Goal: Use online tool/utility: Utilize a website feature to perform a specific function

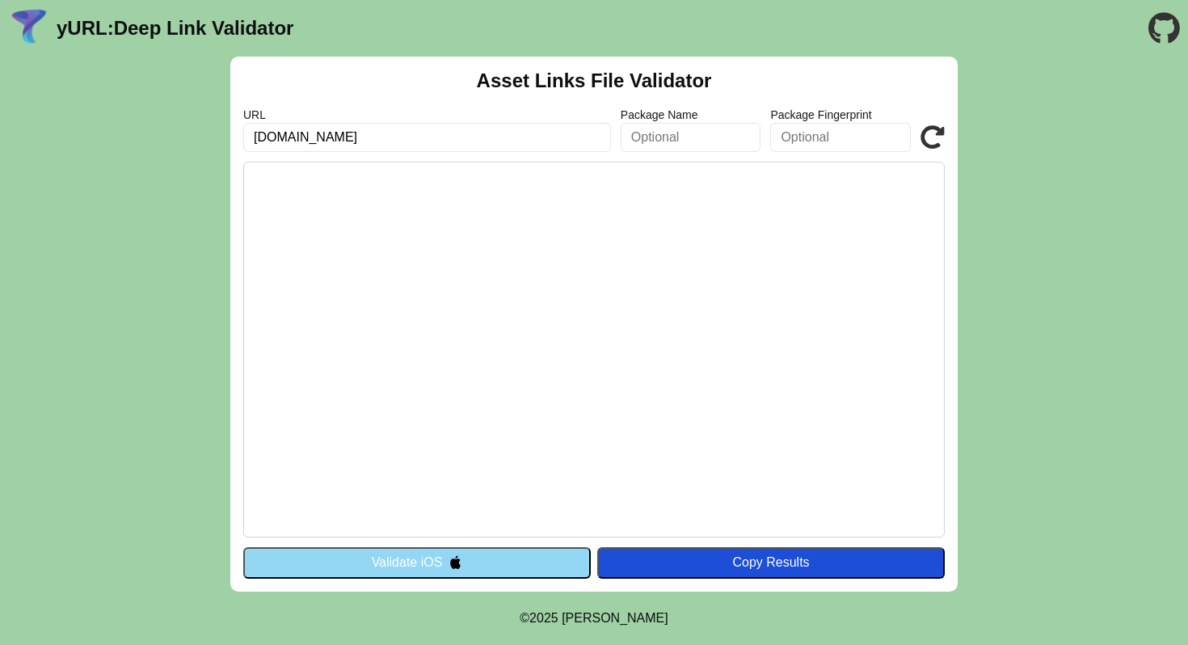
type input "www.vaultera.com"
click at [549, 558] on button "Validate iOS" at bounding box center [416, 562] width 347 height 31
click at [650, 564] on div "Copy Results" at bounding box center [770, 562] width 331 height 15
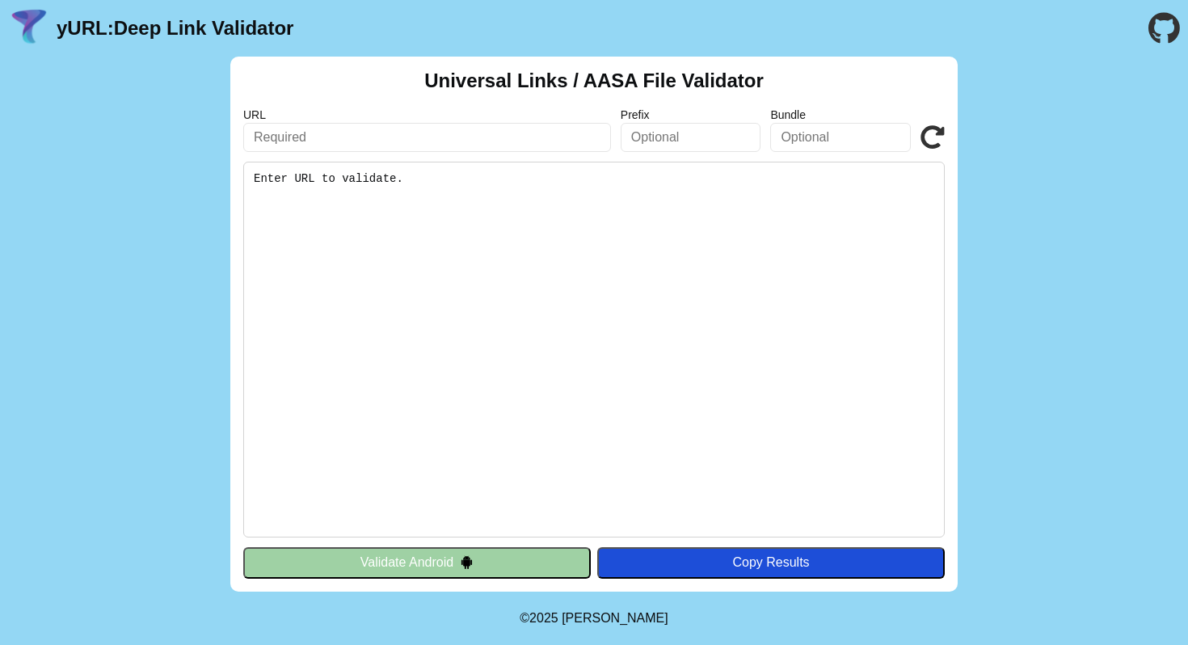
click at [489, 562] on button "Validate Android" at bounding box center [416, 562] width 347 height 31
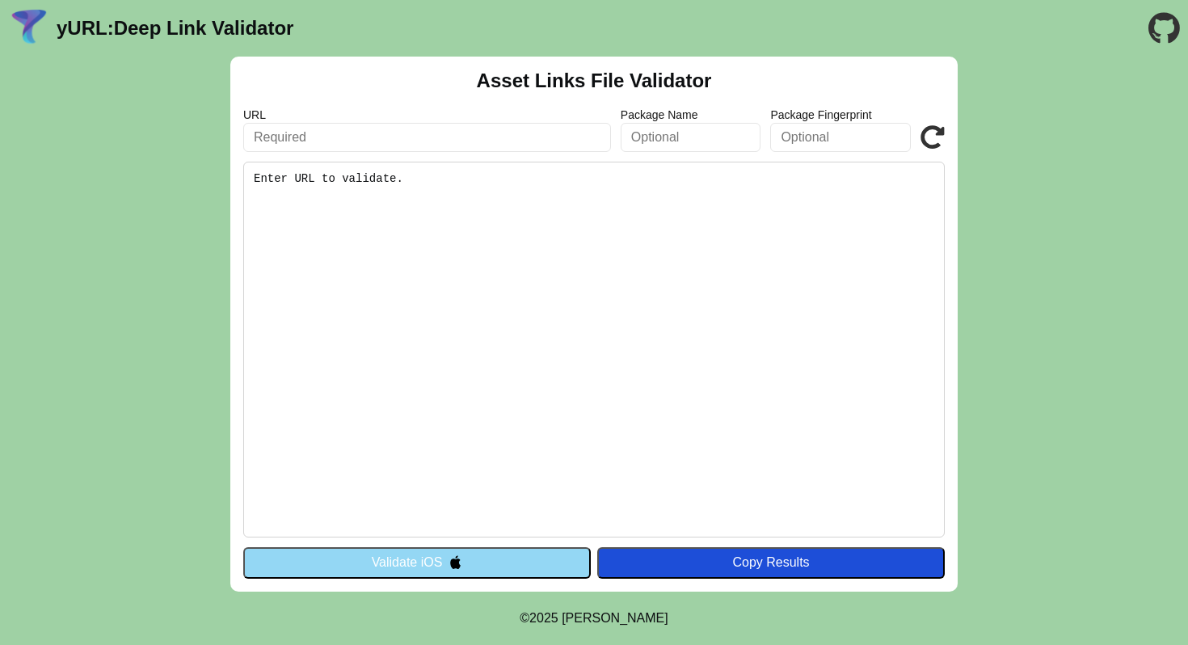
click at [489, 562] on button "Validate iOS" at bounding box center [416, 562] width 347 height 31
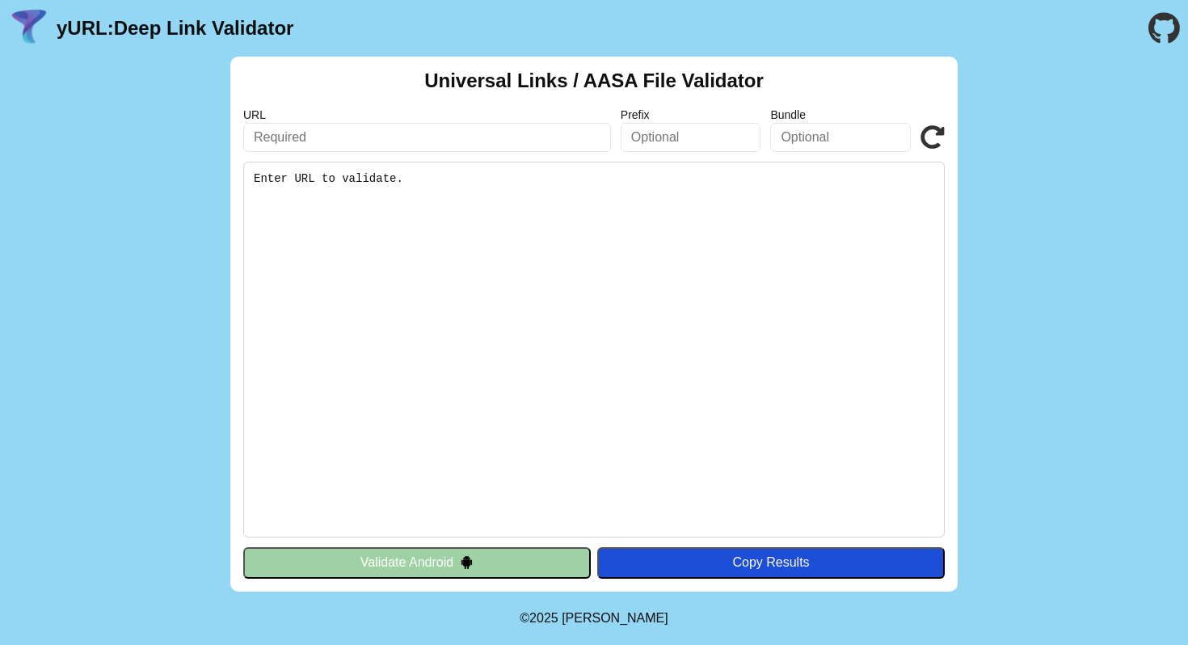
click at [556, 132] on input "text" at bounding box center [427, 137] width 368 height 29
paste input "[URL][DOMAIN_NAME]"
type input "[URL][DOMAIN_NAME]"
click at [565, 259] on pre "Enter URL to validate." at bounding box center [593, 350] width 701 height 376
click at [460, 568] on img at bounding box center [467, 562] width 14 height 14
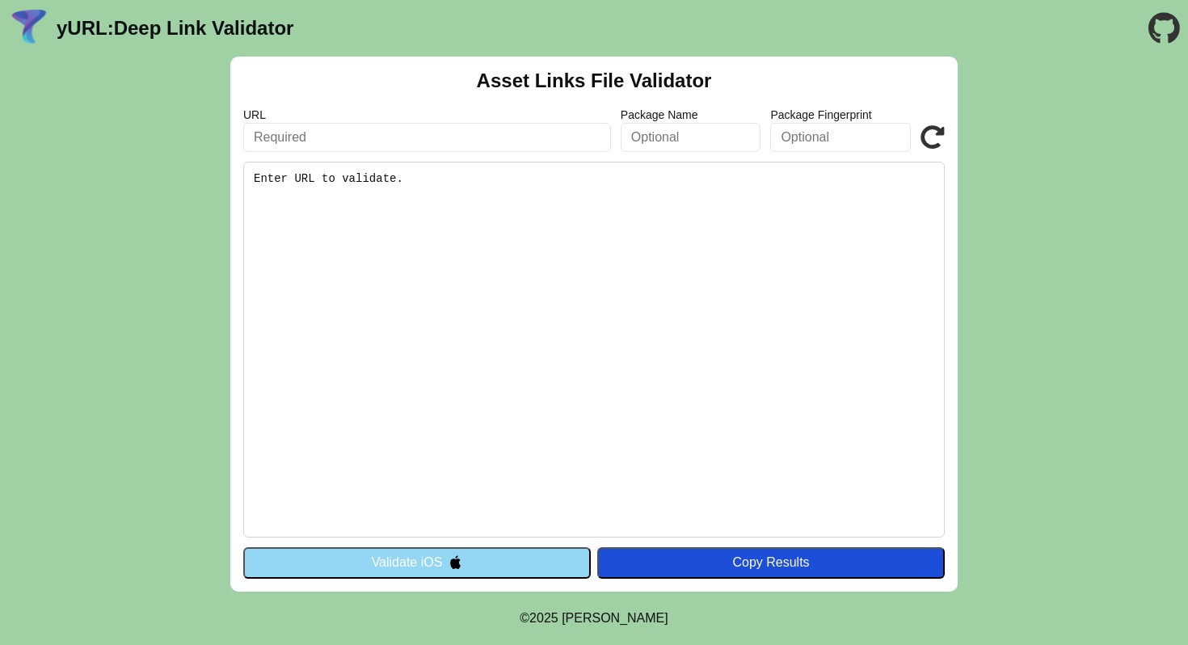
click at [500, 137] on input "text" at bounding box center [427, 137] width 368 height 29
paste input "[URL][DOMAIN_NAME]"
type input "[URL][DOMAIN_NAME]"
click at [510, 190] on pre "Enter URL to validate." at bounding box center [593, 350] width 701 height 376
click at [943, 137] on icon at bounding box center [932, 137] width 24 height 24
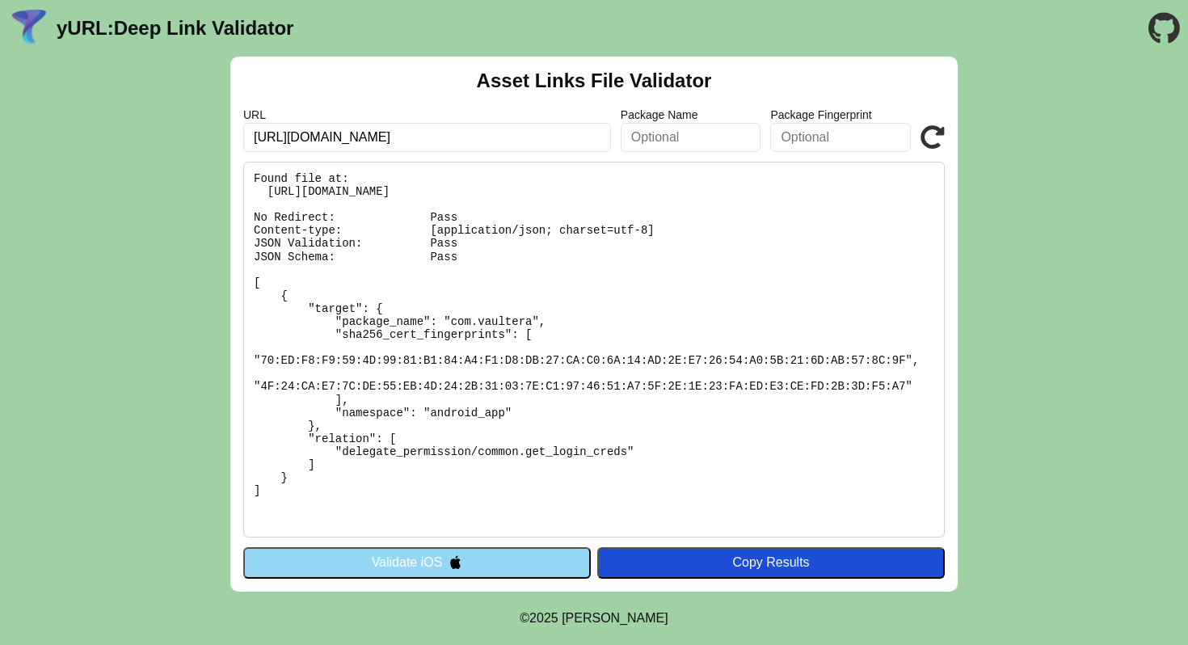
click at [548, 130] on input "https://www.vaultera.com/.well-known/assetlinks.json" at bounding box center [427, 137] width 368 height 29
